Goal: Information Seeking & Learning: Learn about a topic

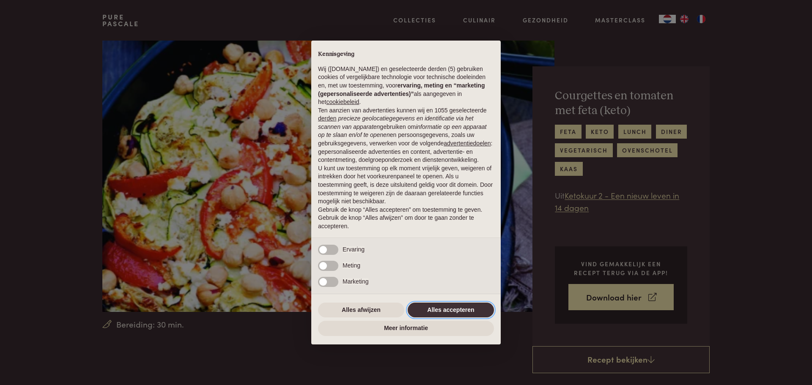
click at [477, 308] on button "Alles accepteren" at bounding box center [450, 310] width 86 height 15
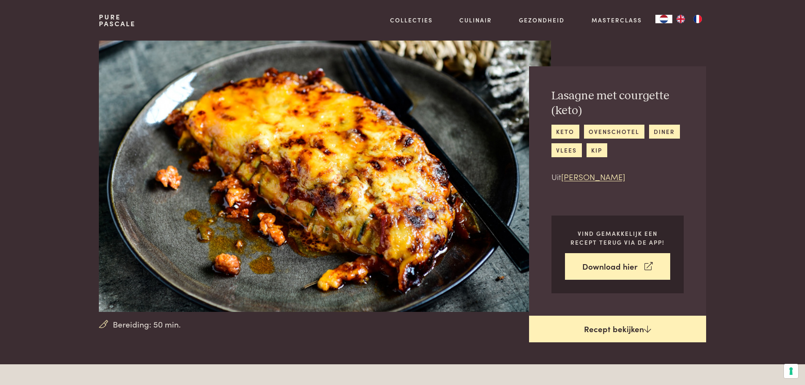
click at [620, 332] on link "Recept bekijken" at bounding box center [617, 329] width 177 height 27
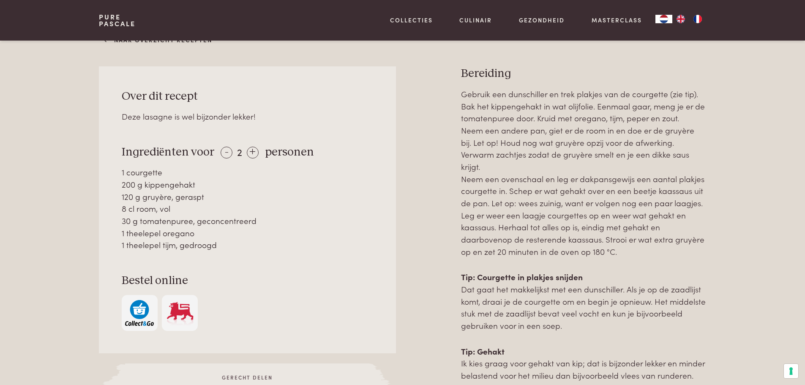
scroll to position [364, 0]
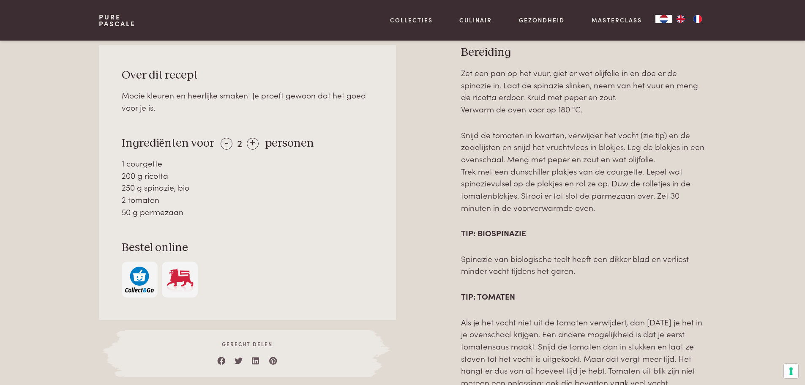
scroll to position [423, 0]
